Goal: Contribute content

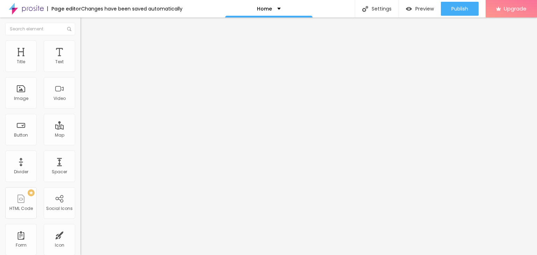
click at [80, 60] on span "Change image" at bounding box center [98, 57] width 37 height 6
click at [80, 143] on input "https://" at bounding box center [122, 139] width 84 height 7
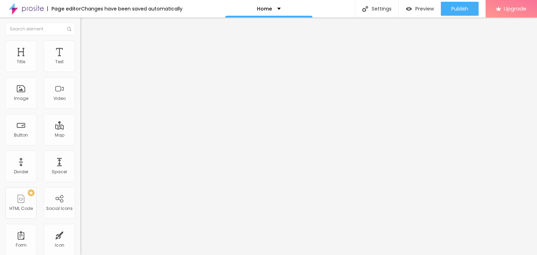
click at [80, 143] on input "https://" at bounding box center [122, 139] width 84 height 7
paste input "[DOMAIN_NAME][URL]"
type input "[URL][DOMAIN_NAME]"
click at [80, 66] on input "Click me" at bounding box center [122, 62] width 84 height 7
paste input "Whatsapp 📞 :- [PHONE_NUMBER]"
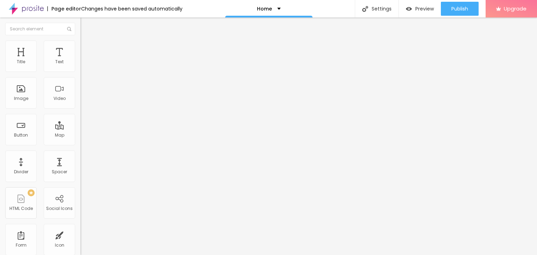
type input "Whatsapp 📞 :- [PHONE_NUMBER]"
click at [80, 143] on input "https://" at bounding box center [122, 140] width 84 height 7
type input "[URL][DOMAIN_NAME]"
click at [80, 156] on div "Open in new tab" at bounding box center [120, 154] width 80 height 3
click at [80, 60] on span "Add image" at bounding box center [94, 57] width 29 height 6
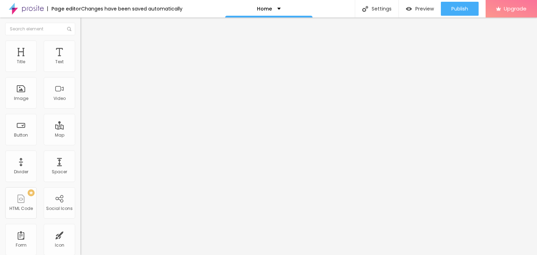
drag, startPoint x: 66, startPoint y: 105, endPoint x: 142, endPoint y: 133, distance: 80.5
click at [80, 143] on input "https://" at bounding box center [122, 139] width 84 height 7
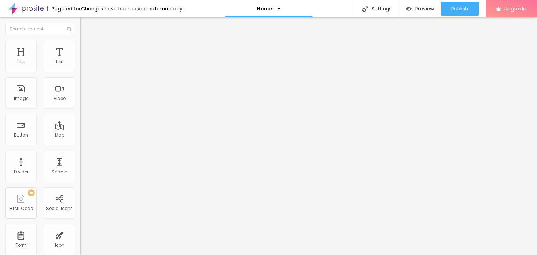
type input "[URL][DOMAIN_NAME]"
click at [29, 9] on img at bounding box center [26, 8] width 35 height 17
